Goal: Task Accomplishment & Management: Complete application form

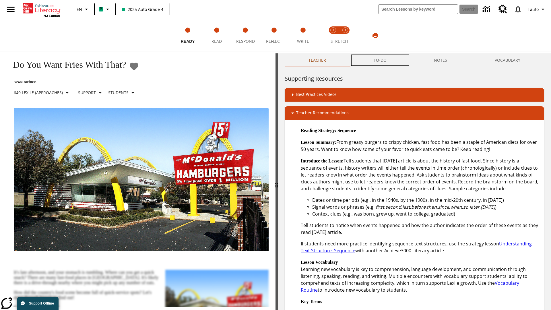
click at [380, 60] on button "TO-DO" at bounding box center [380, 60] width 61 height 14
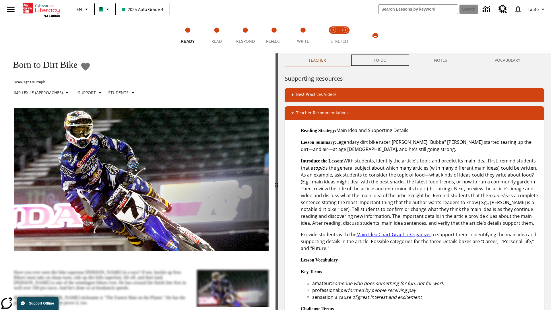
click at [380, 60] on button "TO-DO" at bounding box center [380, 60] width 61 height 14
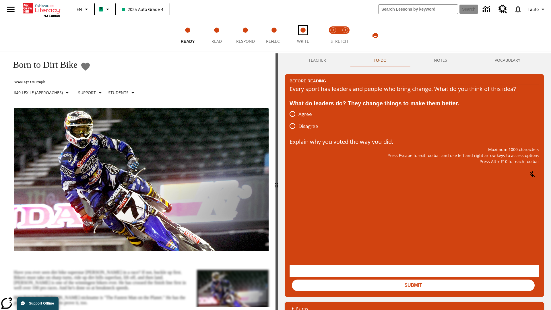
click at [303, 35] on span "Write" at bounding box center [303, 39] width 12 height 10
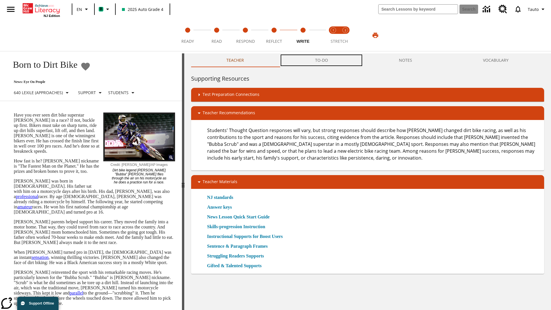
scroll to position [0, 0]
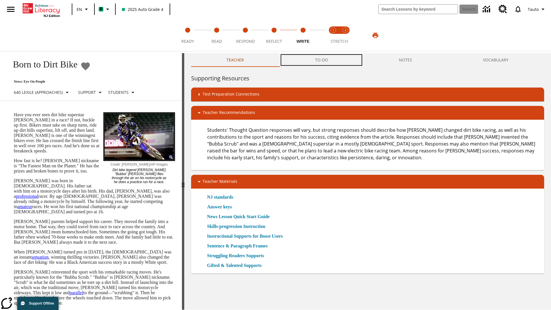
click at [322, 60] on button "TO-DO" at bounding box center [321, 60] width 84 height 14
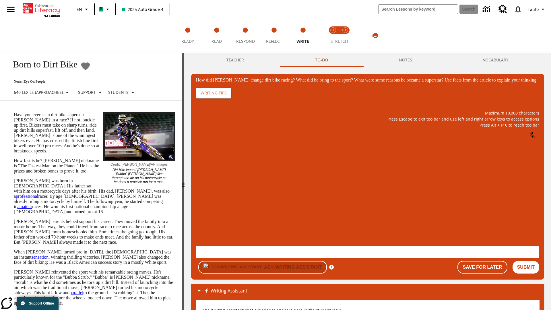
scroll to position [0, 0]
click at [483, 261] on button "Save For Later" at bounding box center [482, 267] width 50 height 13
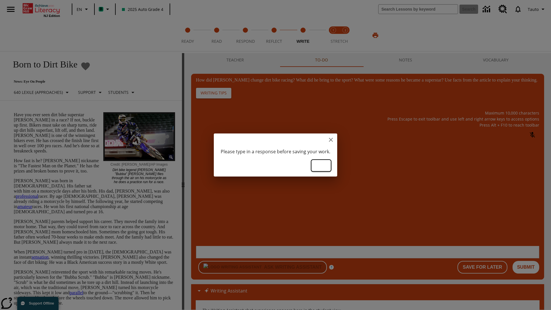
click at [323, 165] on button "Ok" at bounding box center [321, 165] width 18 height 11
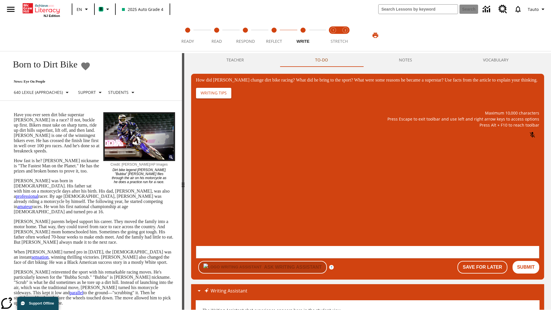
click at [277, 209] on p "How did Stewart change dirt bike racing? What did he bring to the sport? What w…" at bounding box center [238, 209] width 77 height 6
click at [483, 261] on button "Save For Later" at bounding box center [482, 267] width 50 height 13
